Goal: Transaction & Acquisition: Obtain resource

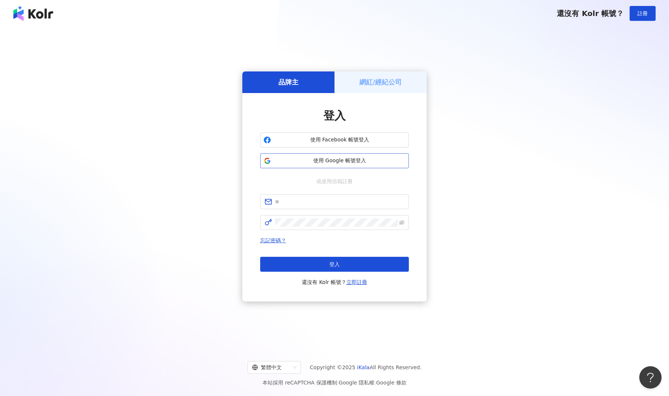
click at [297, 158] on span "使用 Google 帳號登入" at bounding box center [340, 160] width 132 height 7
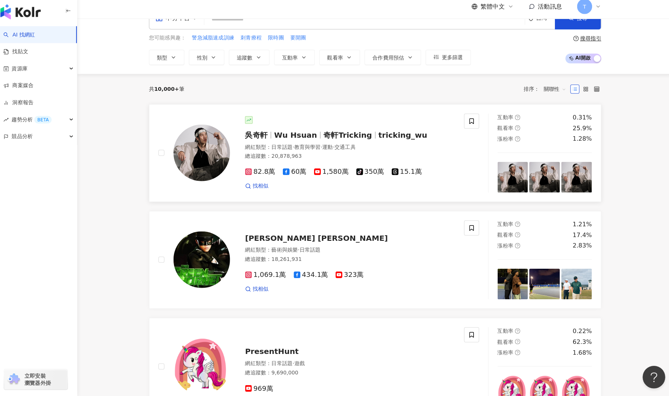
scroll to position [23, 0]
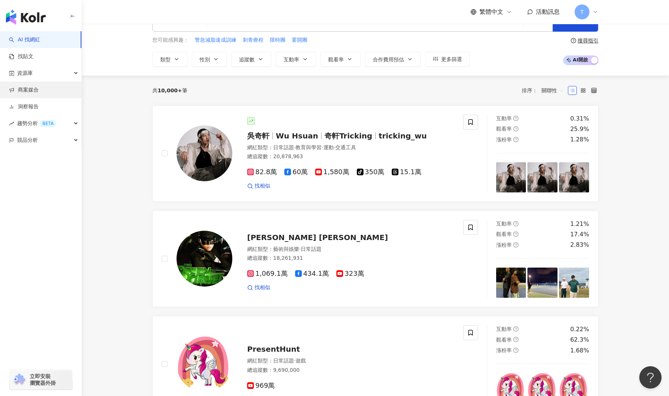
click at [31, 86] on link "商案媒合" at bounding box center [24, 89] width 30 height 7
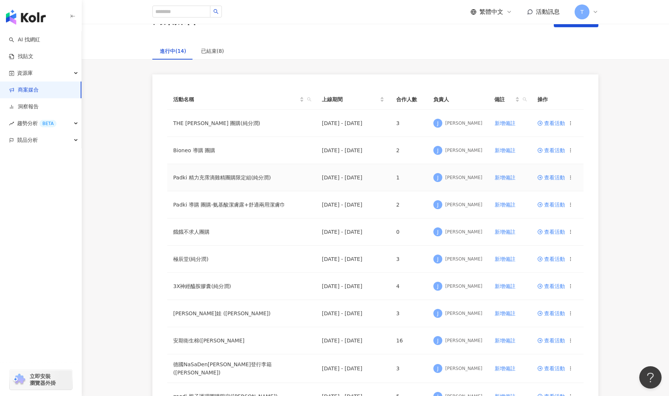
scroll to position [29, 0]
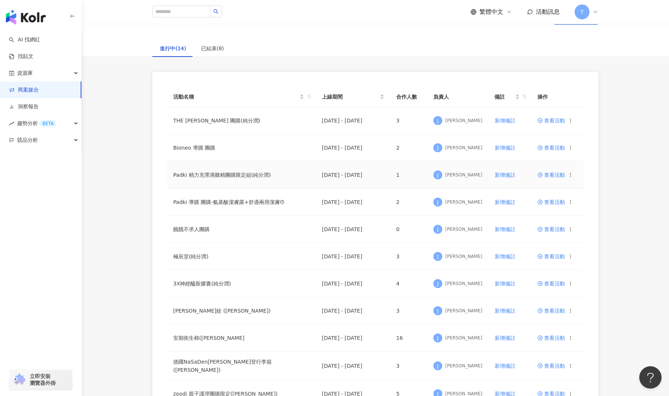
click at [557, 174] on span "查看活動" at bounding box center [552, 174] width 28 height 5
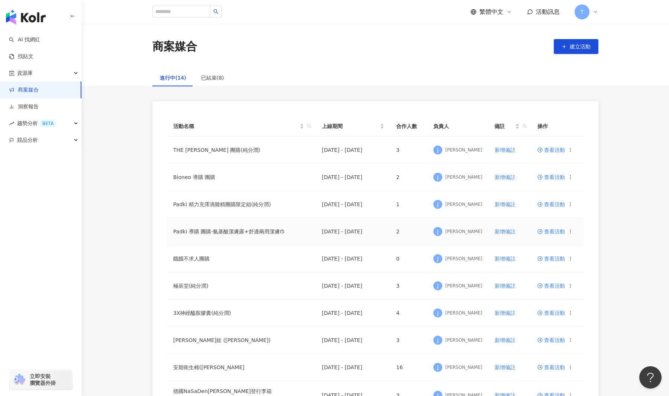
click at [554, 233] on span "查看活動" at bounding box center [552, 231] width 28 height 5
click at [551, 151] on span "查看活動" at bounding box center [552, 149] width 28 height 5
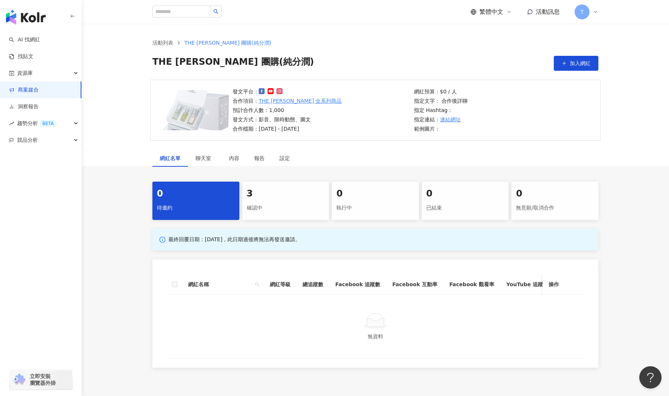
click at [304, 196] on div "3" at bounding box center [286, 193] width 78 height 13
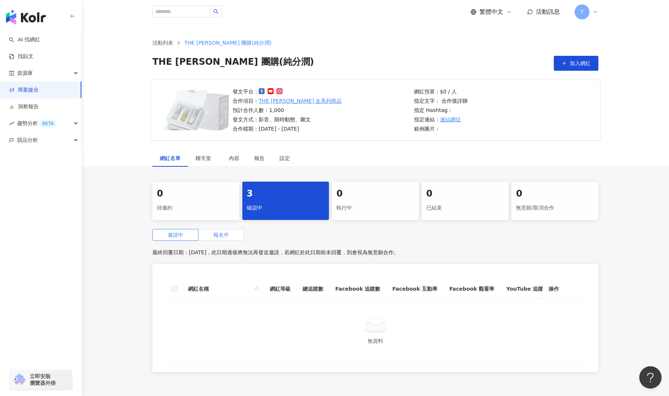
click at [223, 236] on span "報名中" at bounding box center [221, 235] width 16 height 6
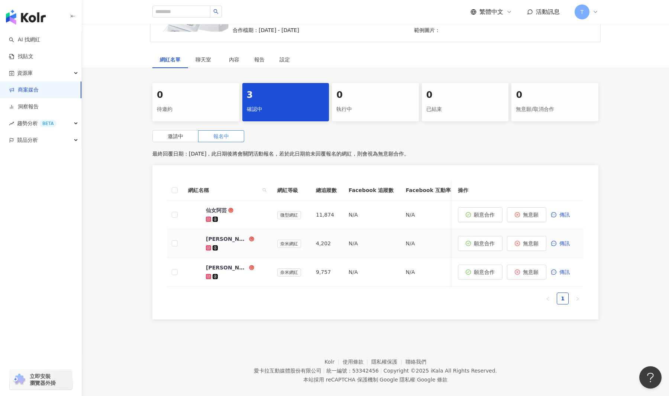
scroll to position [105, 0]
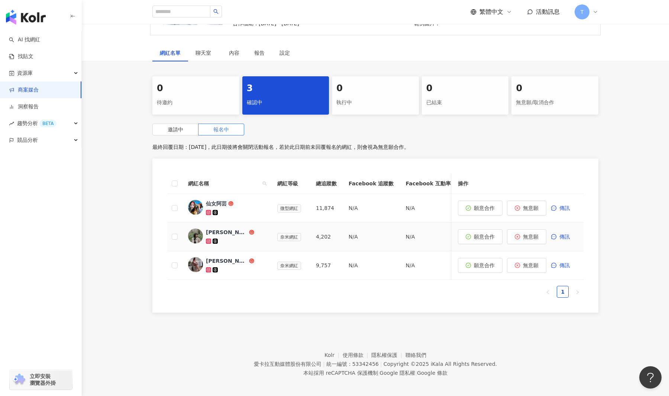
click at [193, 233] on img at bounding box center [195, 235] width 15 height 15
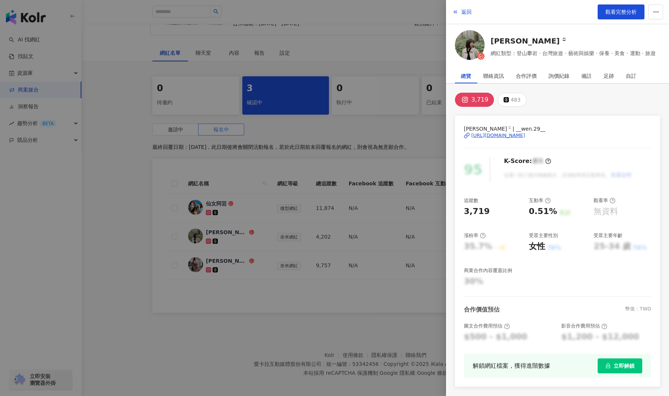
drag, startPoint x: 459, startPoint y: 11, endPoint x: 342, endPoint y: 31, distance: 118.5
click at [459, 11] on button "返回" at bounding box center [462, 11] width 20 height 15
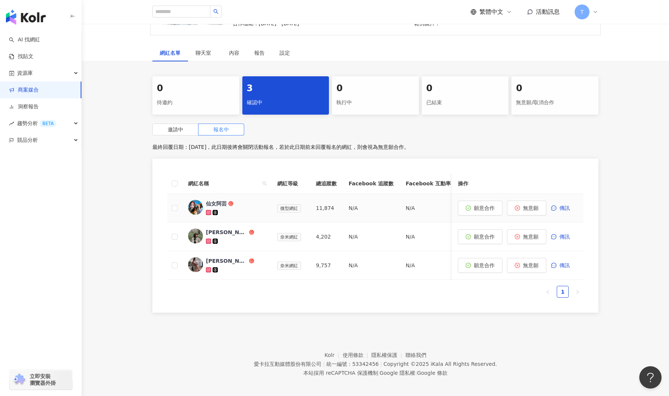
click at [215, 204] on div "仙女阿芸" at bounding box center [216, 203] width 21 height 7
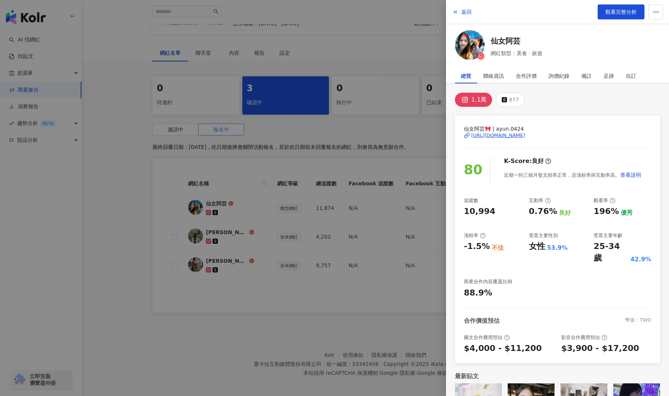
click at [467, 40] on img at bounding box center [470, 45] width 30 height 30
click at [457, 11] on icon "button" at bounding box center [455, 12] width 6 height 6
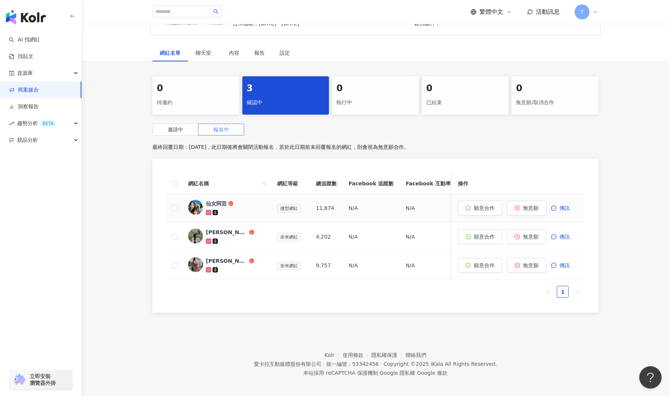
click at [235, 202] on span "仙女阿芸" at bounding box center [230, 203] width 48 height 7
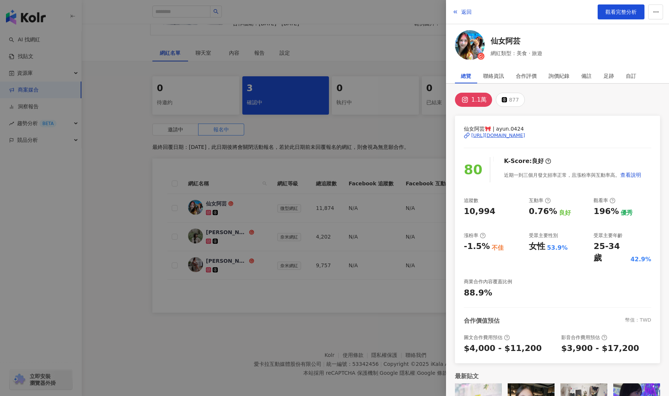
click at [510, 136] on div "[URL][DOMAIN_NAME]" at bounding box center [498, 135] width 54 height 7
click at [471, 51] on img at bounding box center [470, 45] width 30 height 30
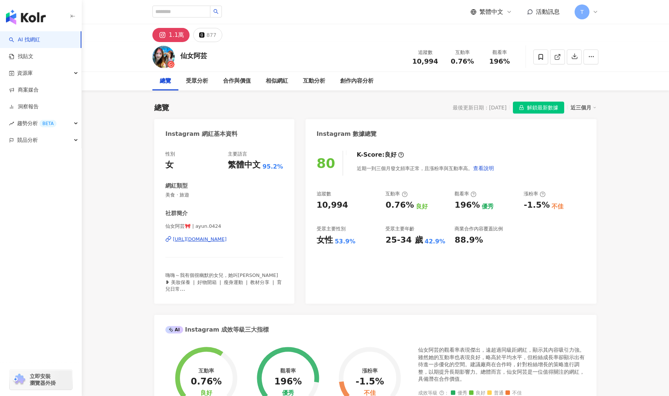
click at [219, 237] on div "[URL][DOMAIN_NAME]" at bounding box center [200, 239] width 54 height 7
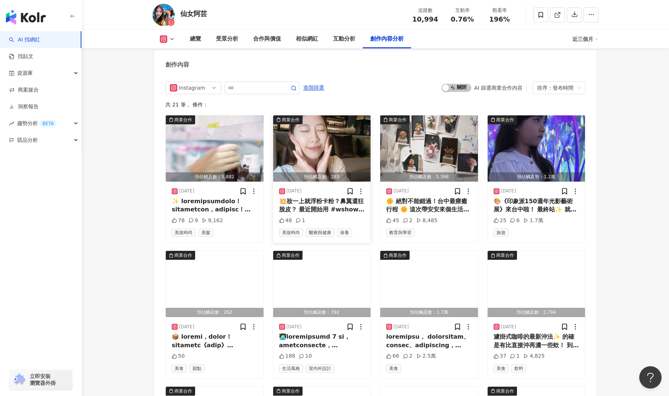
scroll to position [2266, 0]
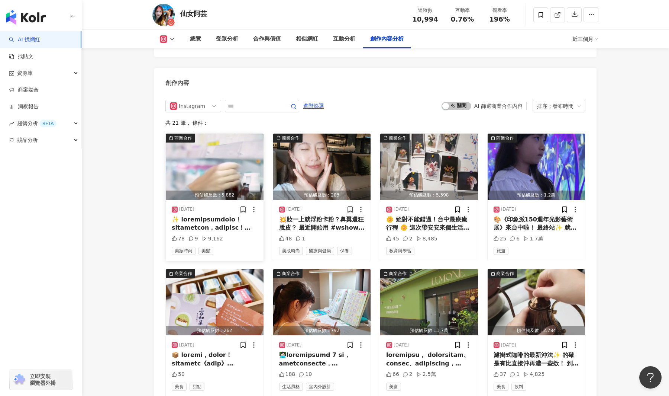
click at [229, 197] on div "預估觸及數：5,882" at bounding box center [215, 194] width 98 height 9
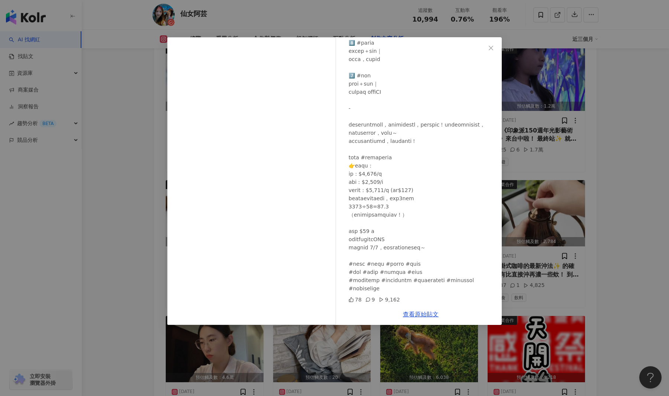
scroll to position [2356, 0]
click at [494, 49] on span "Close" at bounding box center [491, 48] width 15 height 6
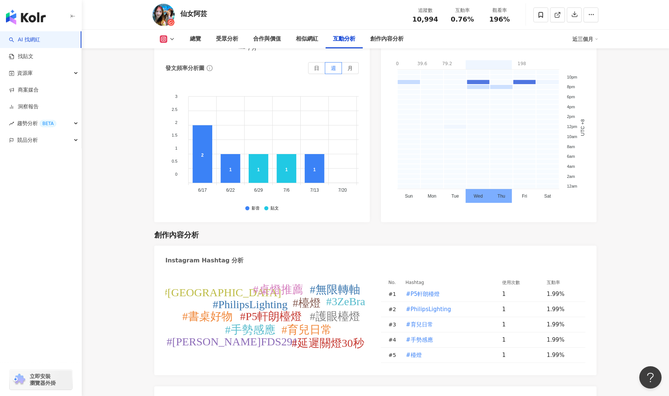
scroll to position [1954, 0]
